Goal: Find specific page/section: Find specific page/section

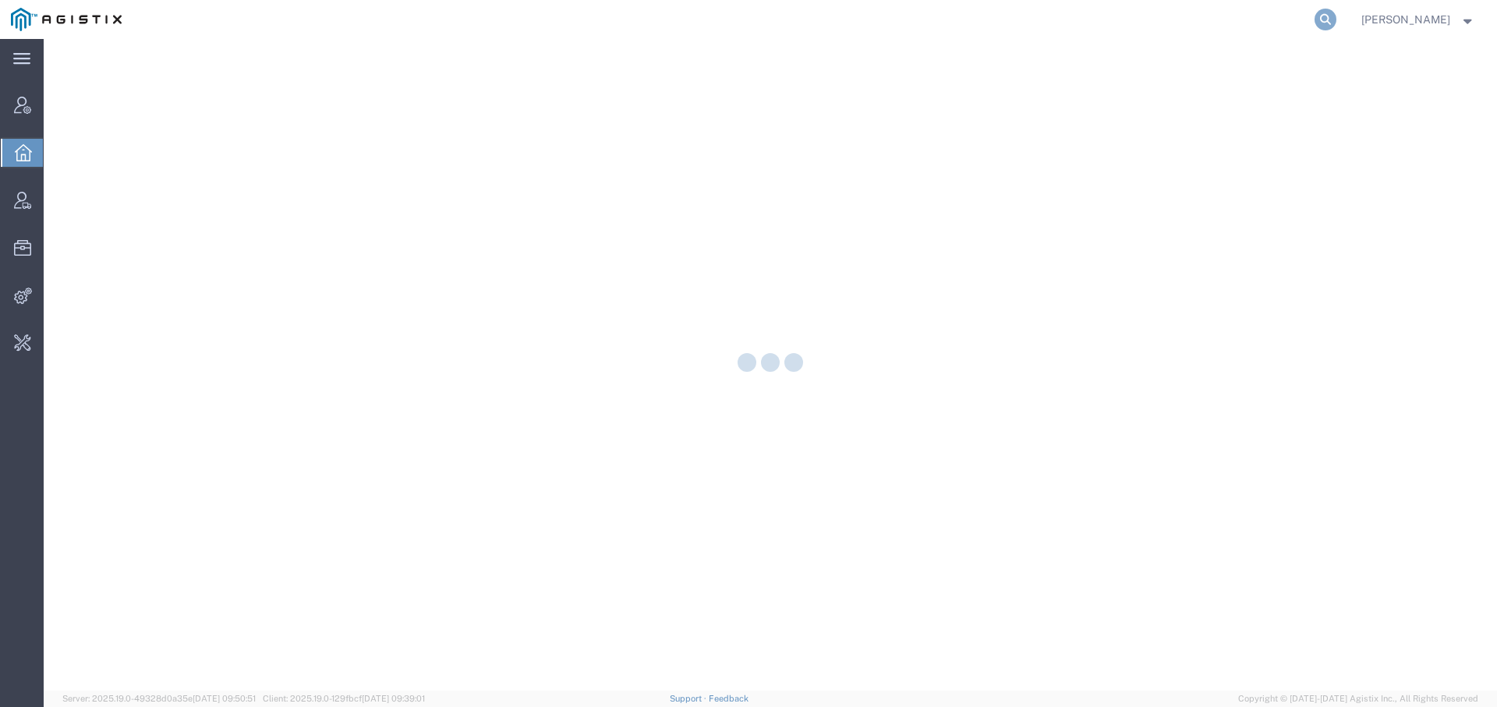
click at [1317, 24] on icon at bounding box center [1326, 20] width 22 height 22
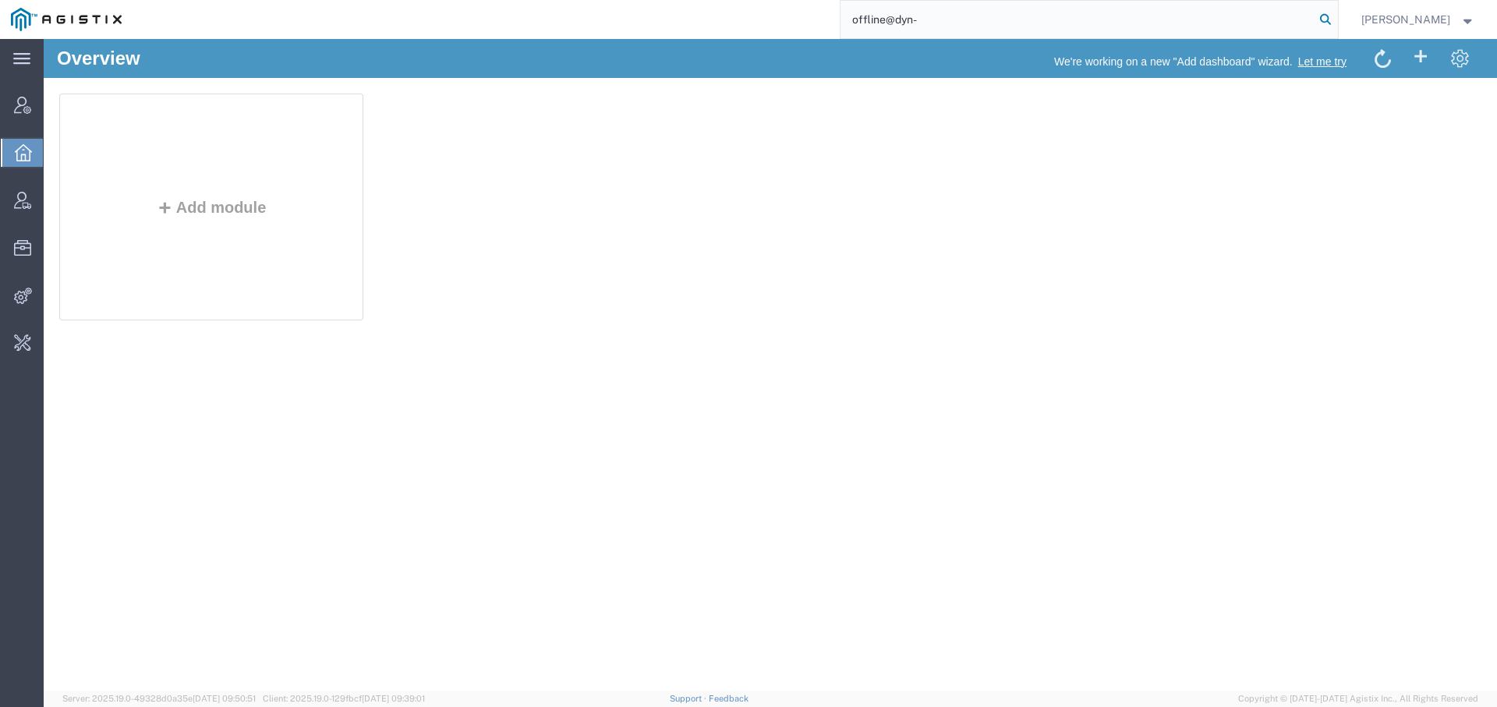
type input "offline@dyn-"
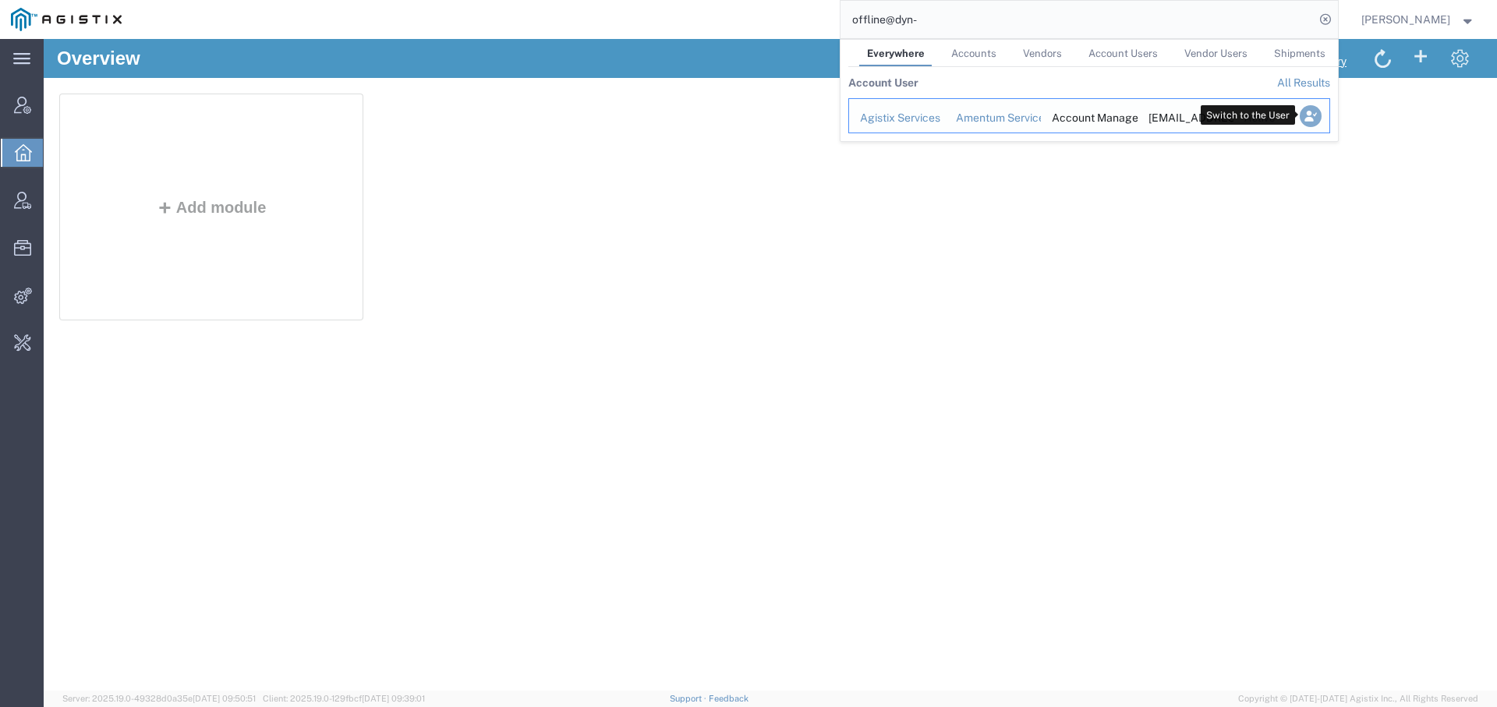
click at [1307, 122] on icon "Search Results" at bounding box center [1310, 116] width 22 height 22
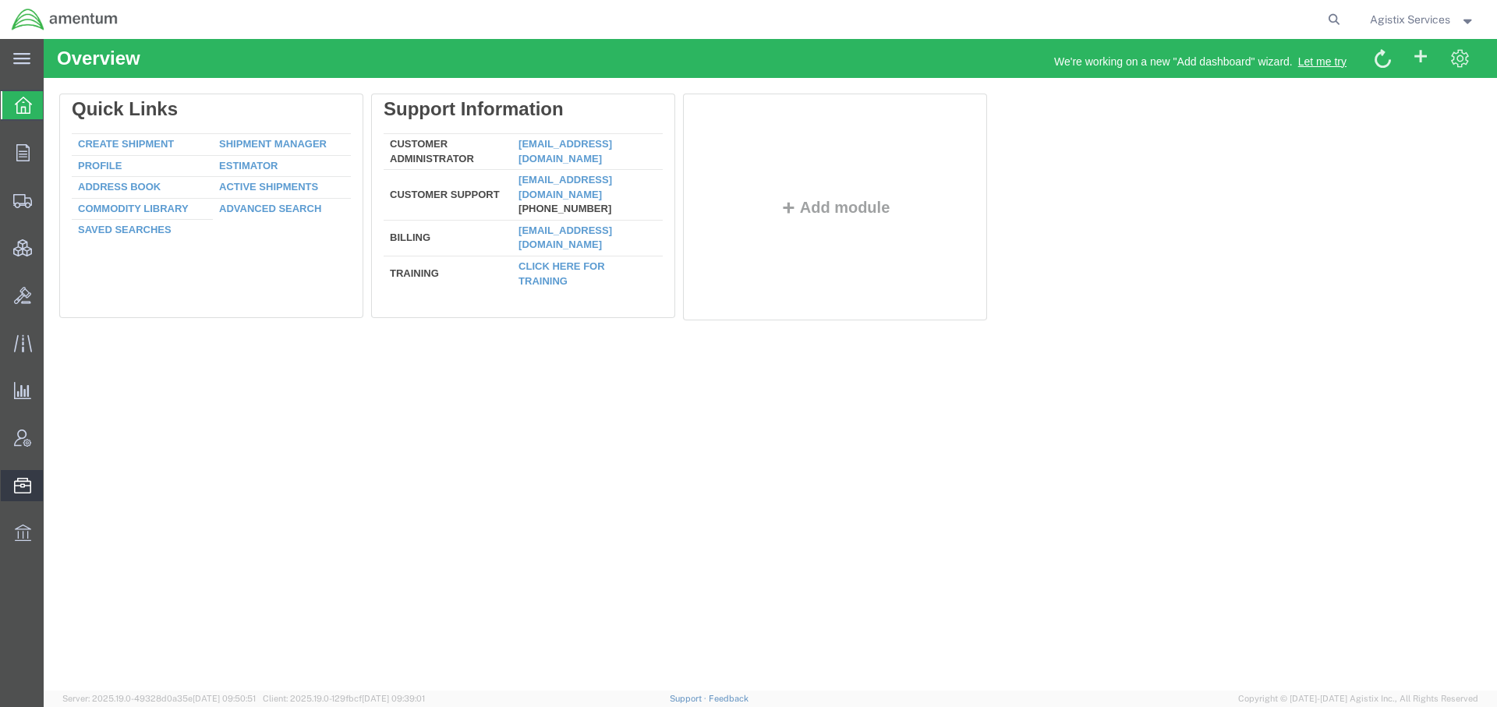
click at [0, 0] on span "Address Book" at bounding box center [0, 0] width 0 height 0
